Goal: Task Accomplishment & Management: Use online tool/utility

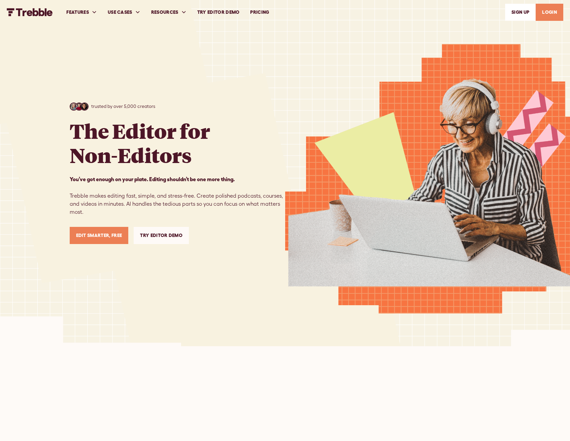
click at [552, 17] on link "LOGIN" at bounding box center [549, 12] width 28 height 17
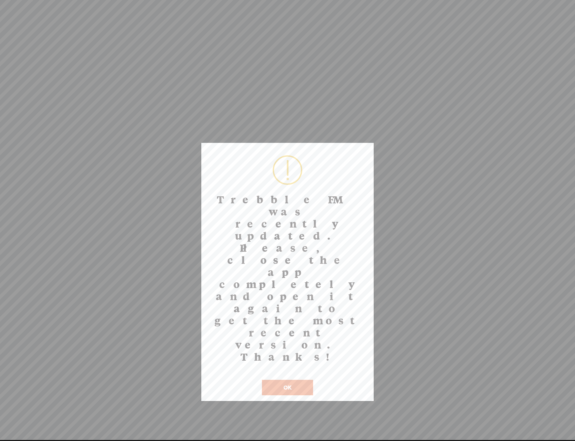
click at [292, 380] on button "OK" at bounding box center [287, 387] width 51 height 15
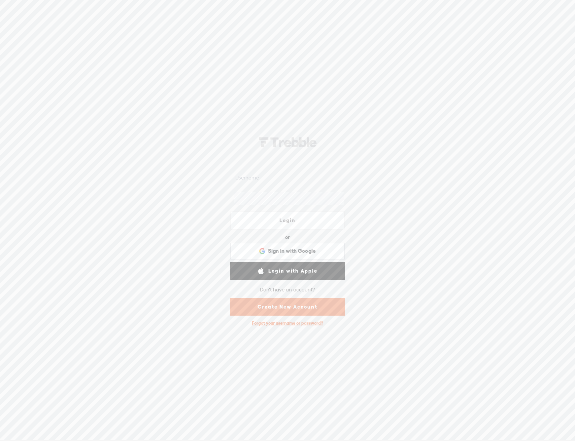
click at [293, 181] on input "text" at bounding box center [288, 177] width 109 height 13
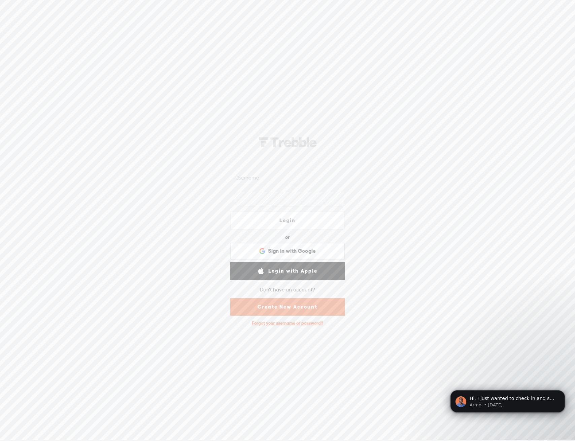
click at [274, 177] on input "text" at bounding box center [288, 177] width 109 height 13
paste input "Cat_Griffin"
type input "Cat_Griffin"
click at [276, 224] on link "Login" at bounding box center [287, 221] width 114 height 18
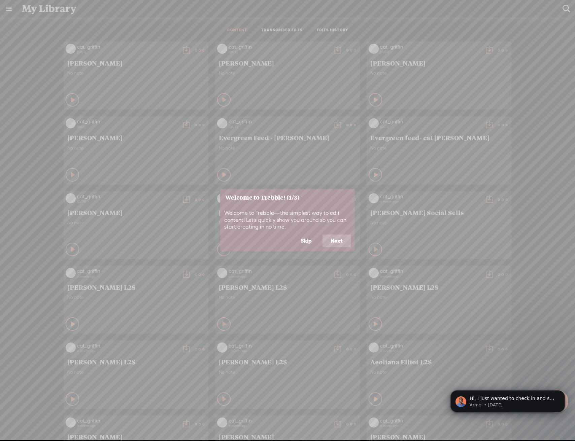
click at [309, 241] on button "Skip" at bounding box center [305, 241] width 27 height 13
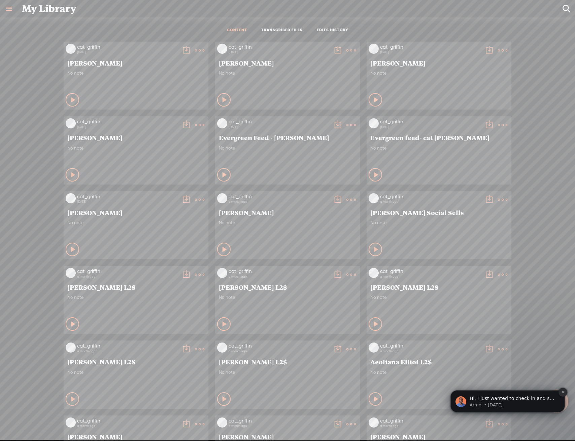
click at [560, 393] on button "Dismiss notification" at bounding box center [562, 392] width 9 height 9
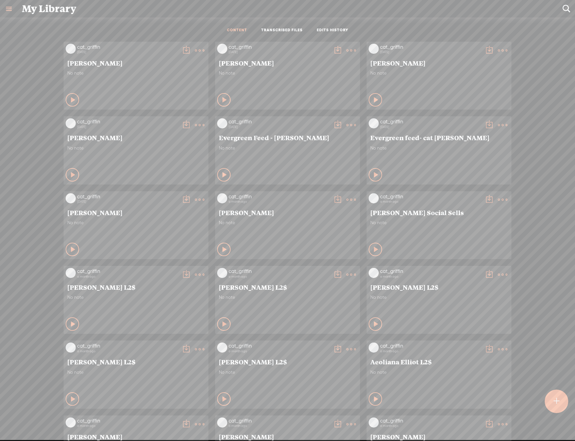
click at [561, 402] on div at bounding box center [556, 402] width 24 height 24
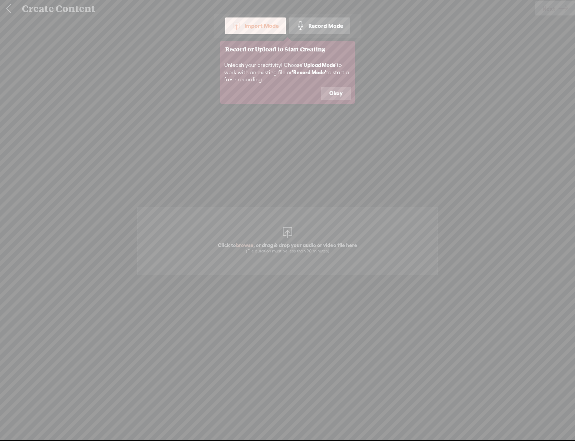
click at [313, 240] on icon at bounding box center [287, 220] width 575 height 441
click at [330, 99] on button "Okay" at bounding box center [336, 93] width 30 height 13
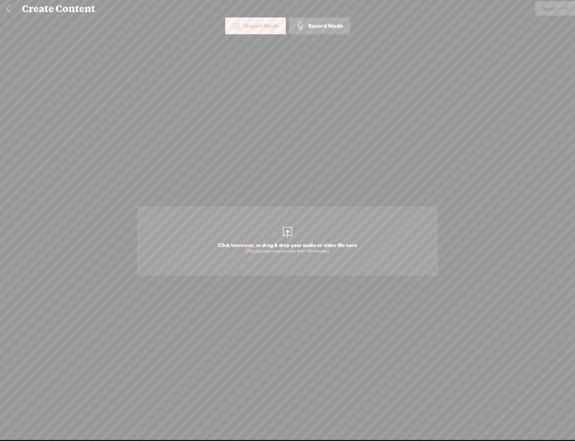
click at [280, 236] on span "Click to browse , or drag & drop your audio or video file here (File duration m…" at bounding box center [287, 241] width 300 height 69
click at [547, 13] on span "Next" at bounding box center [548, 8] width 13 height 17
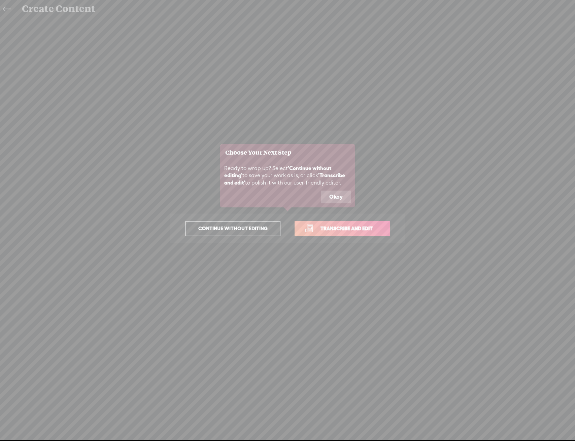
click at [332, 231] on span "Transcribe and edit" at bounding box center [346, 229] width 66 height 8
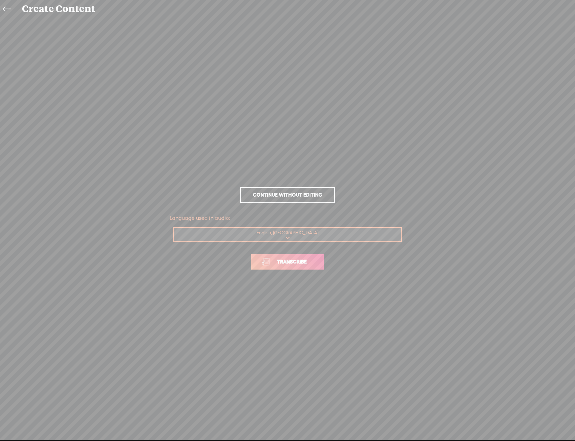
click at [296, 260] on span "Transcribe" at bounding box center [292, 262] width 44 height 8
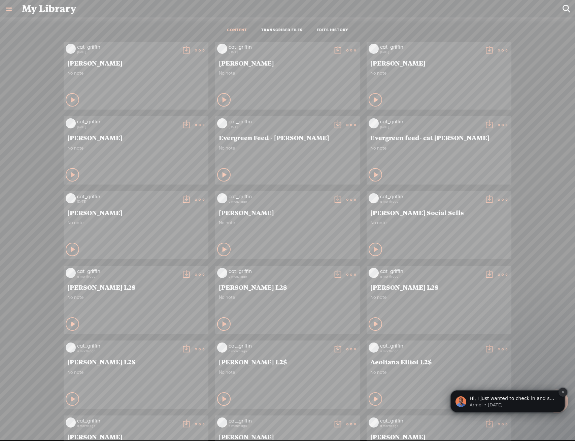
click at [559, 394] on button "Dismiss notification" at bounding box center [562, 392] width 9 height 9
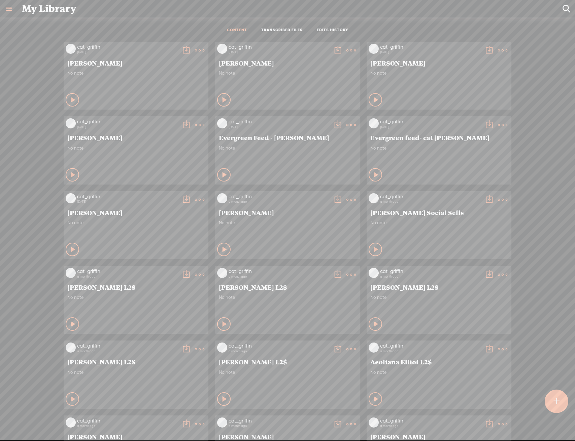
click at [558, 397] on t at bounding box center [556, 401] width 6 height 15
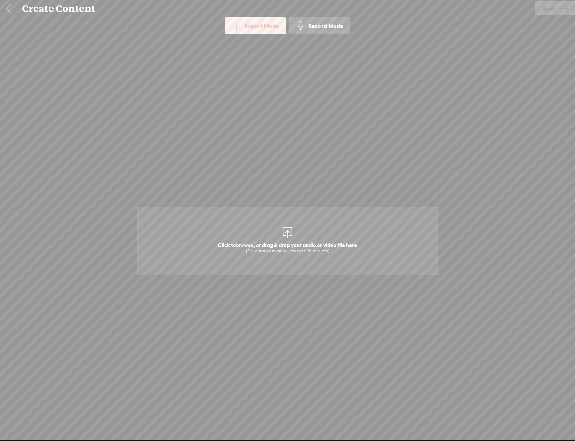
click at [258, 227] on span "Click to browse , or drag & drop your audio or video file here (File duration m…" at bounding box center [287, 241] width 300 height 69
click at [560, 11] on icon at bounding box center [562, 8] width 9 height 17
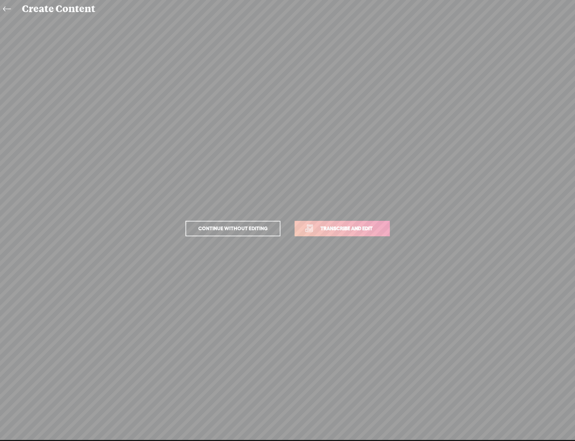
click at [327, 229] on span "Transcribe and edit" at bounding box center [346, 229] width 66 height 8
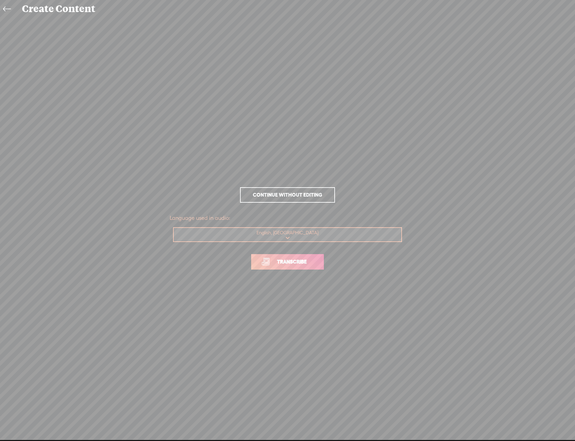
click at [296, 261] on span "Transcribe" at bounding box center [292, 262] width 44 height 8
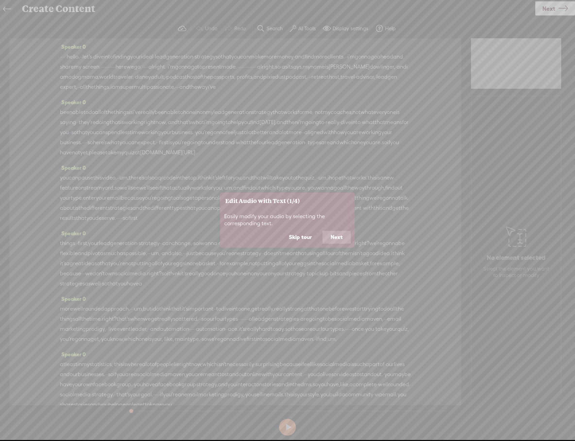
click at [308, 238] on button "Skip tour" at bounding box center [300, 237] width 39 height 13
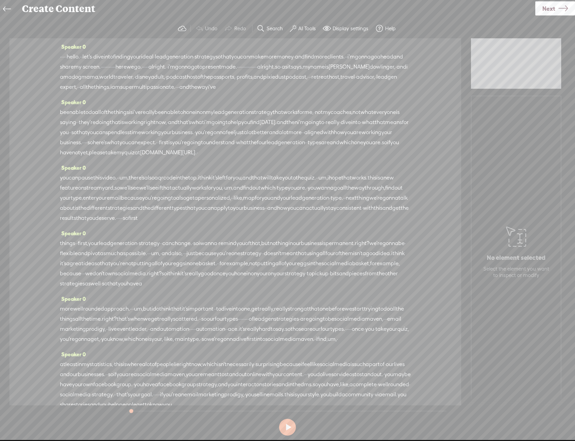
click at [300, 20] on section "Undo Redo Search Remove Background Noise AI Tools Configure Magic Sound Enhance…" at bounding box center [287, 29] width 561 height 20
click at [300, 24] on button "AI Tools" at bounding box center [303, 28] width 33 height 13
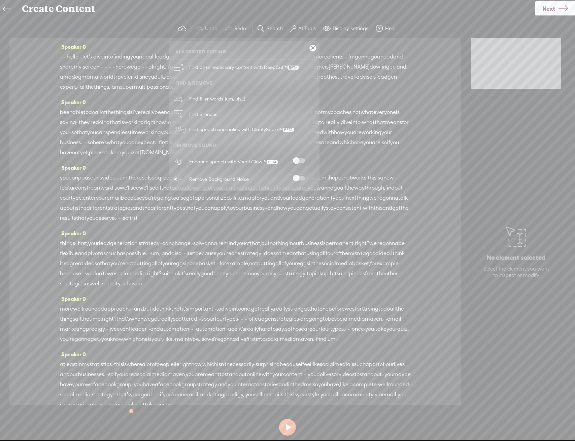
click at [294, 155] on div "Enhance speech with Vocal Glow™" at bounding box center [251, 161] width 129 height 17
click at [301, 159] on span at bounding box center [299, 160] width 12 height 5
click at [300, 180] on span at bounding box center [299, 178] width 12 height 5
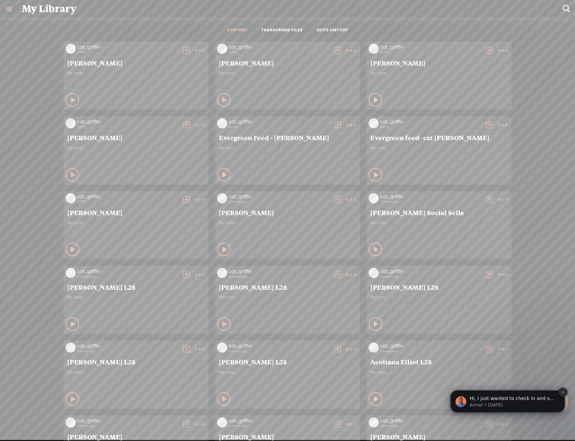
click at [561, 393] on icon "Dismiss notification" at bounding box center [563, 393] width 4 height 4
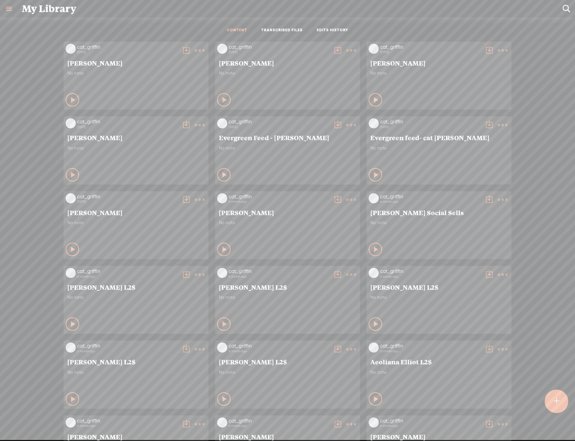
click at [553, 405] on t at bounding box center [556, 401] width 6 height 15
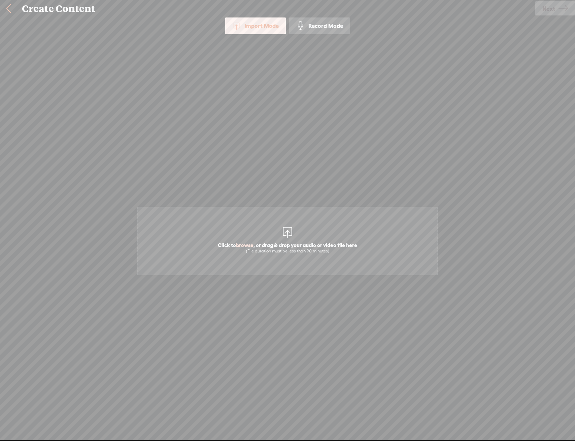
click at [308, 244] on span "Click to browse , or drag & drop your audio or video file here (File duration m…" at bounding box center [287, 248] width 146 height 19
click at [543, 16] on div "Use text-to-audio Use voice actor Record From This Browser Use pre-recorded aud…" at bounding box center [555, 8] width 40 height 17
click at [544, 10] on span "Next" at bounding box center [548, 8] width 13 height 17
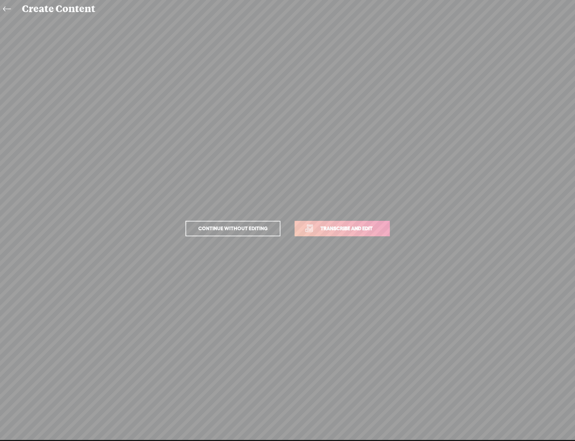
click at [369, 228] on span "Transcribe and edit" at bounding box center [346, 229] width 66 height 8
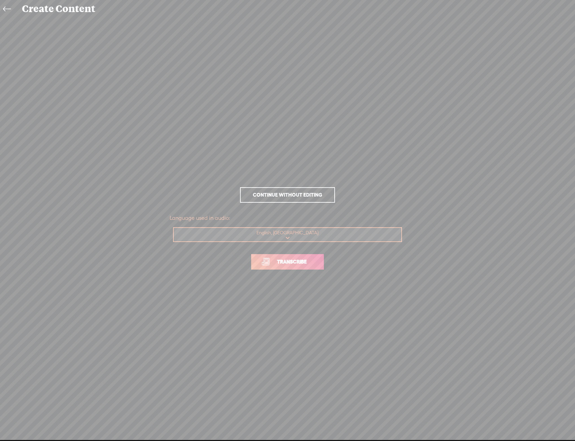
click at [282, 259] on span "Transcribe" at bounding box center [292, 262] width 44 height 8
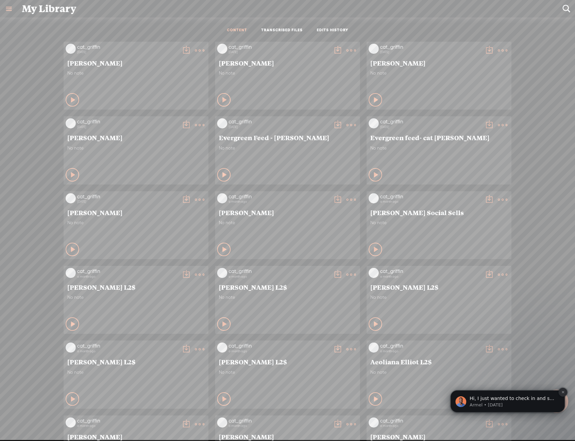
click at [563, 392] on icon "Dismiss notification" at bounding box center [562, 392] width 2 height 2
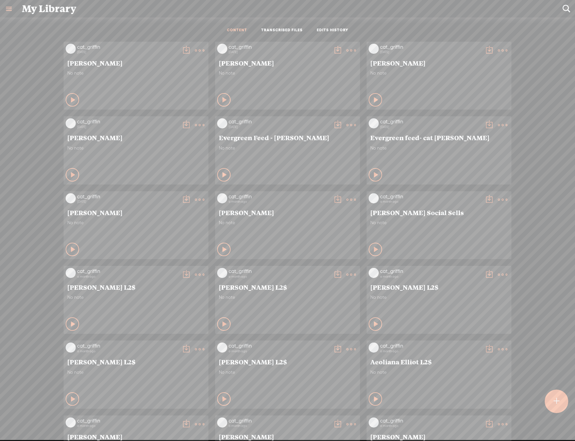
click at [559, 401] on t at bounding box center [556, 401] width 6 height 15
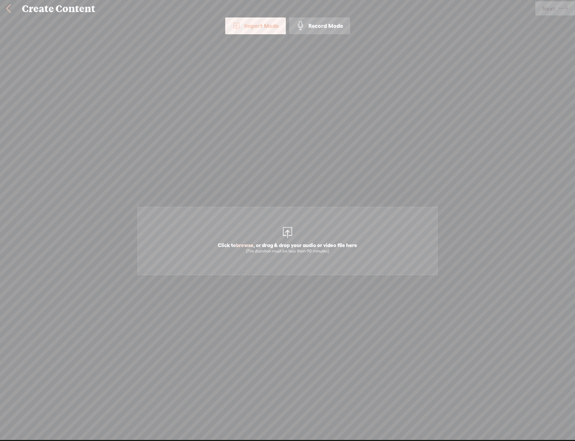
click at [301, 228] on span "Click to browse , or drag & drop your audio or video file here (File duration m…" at bounding box center [287, 241] width 300 height 69
click at [545, 8] on span "Next" at bounding box center [548, 8] width 13 height 17
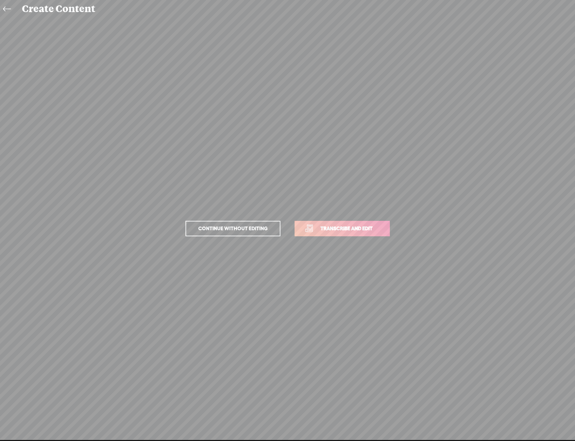
click at [366, 221] on link "Transcribe and edit" at bounding box center [341, 228] width 95 height 15
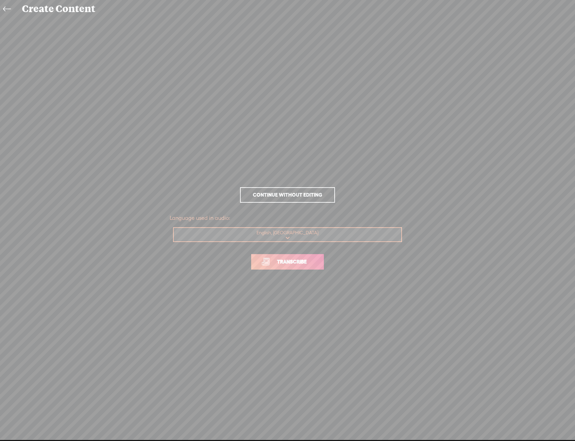
click at [295, 258] on span "Transcribe" at bounding box center [292, 262] width 44 height 8
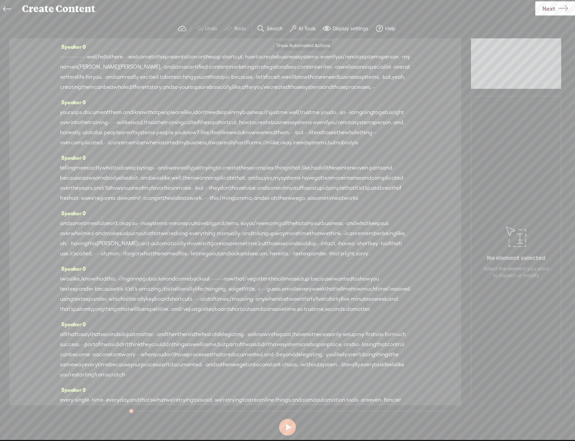
click at [300, 32] on label "AI Tools" at bounding box center [306, 28] width 17 height 7
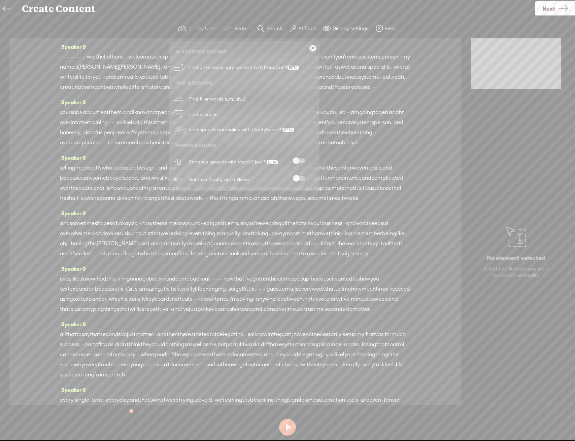
click at [299, 159] on span at bounding box center [299, 160] width 12 height 5
click at [301, 180] on span at bounding box center [299, 178] width 12 height 5
